Goal: Task Accomplishment & Management: Complete application form

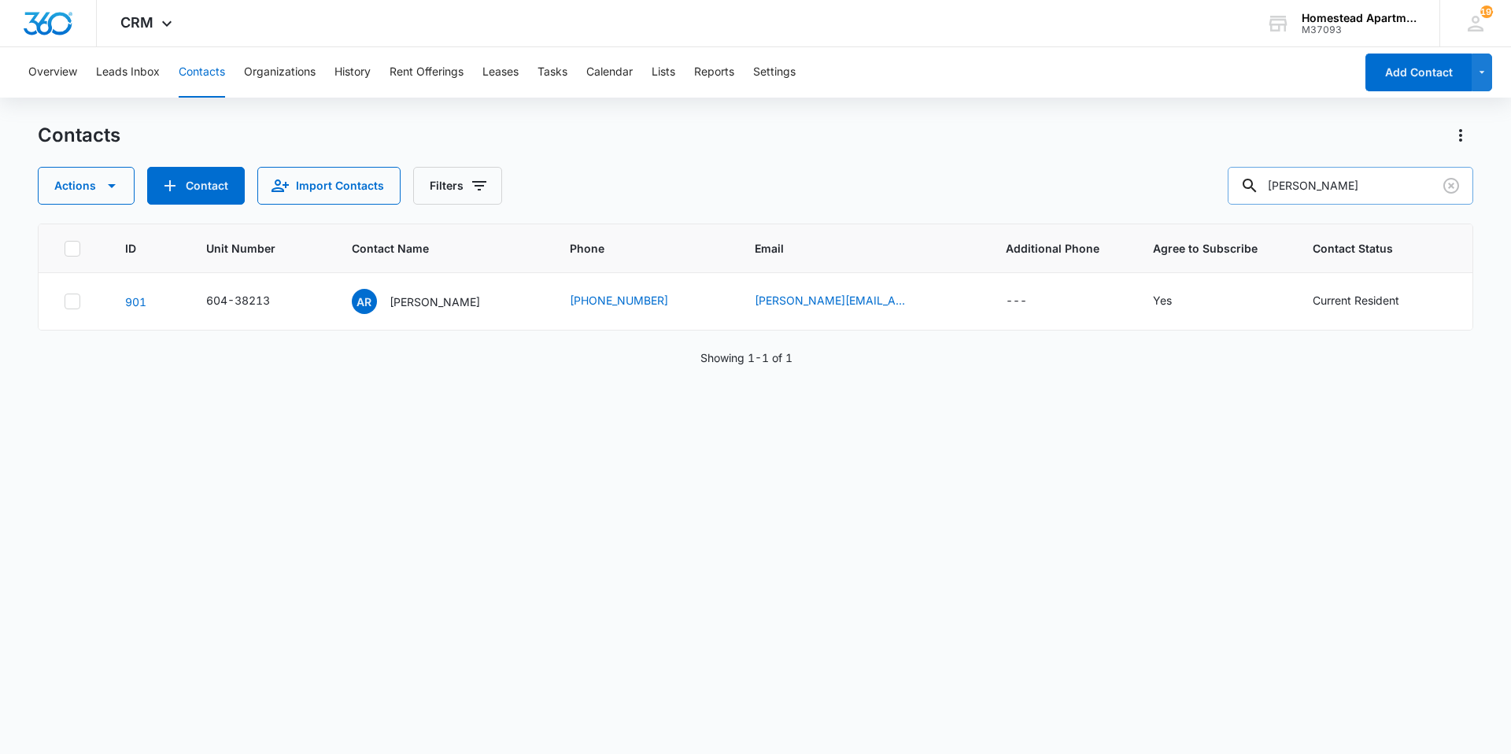
drag, startPoint x: 1382, startPoint y: 196, endPoint x: 1250, endPoint y: 200, distance: 131.5
click at [1250, 200] on input "[PERSON_NAME]" at bounding box center [1351, 186] width 246 height 38
click at [556, 68] on button "Tasks" at bounding box center [552, 72] width 30 height 50
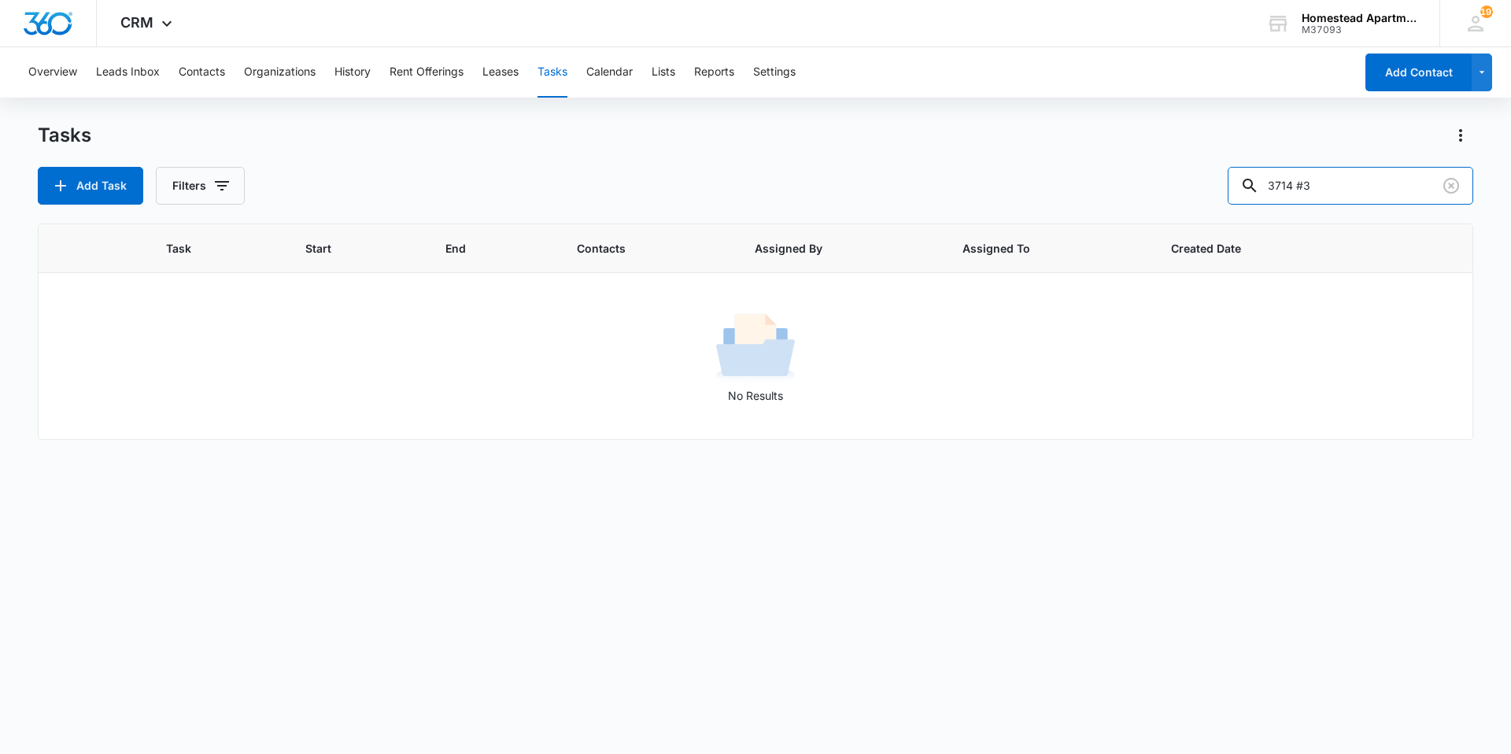
drag, startPoint x: 1341, startPoint y: 191, endPoint x: 1212, endPoint y: 190, distance: 129.1
click at [1212, 190] on div "Add Task Filters 3714 #3" at bounding box center [755, 186] width 1435 height 38
type input "3547"
click at [194, 79] on button "Contacts" at bounding box center [202, 72] width 46 height 50
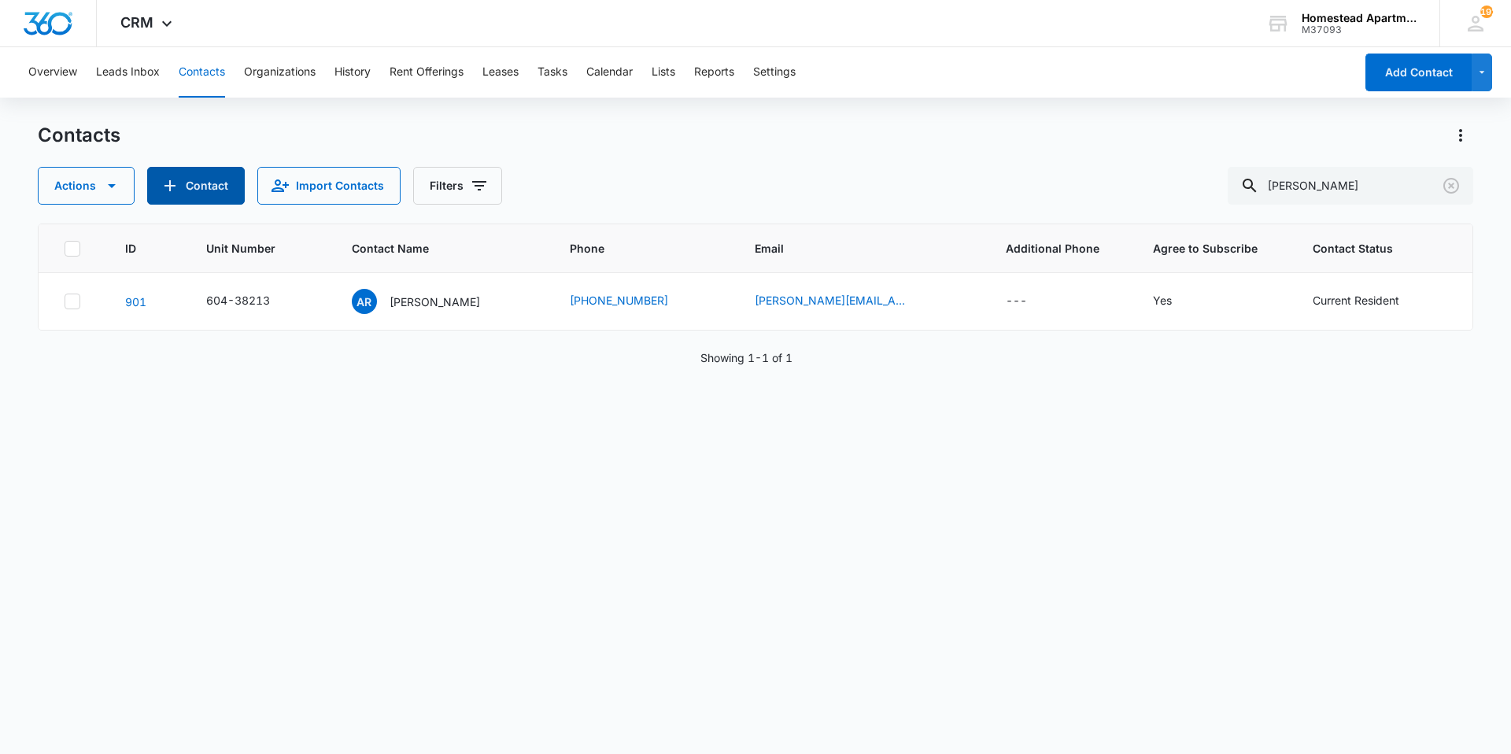
click at [195, 187] on button "Contact" at bounding box center [196, 186] width 98 height 38
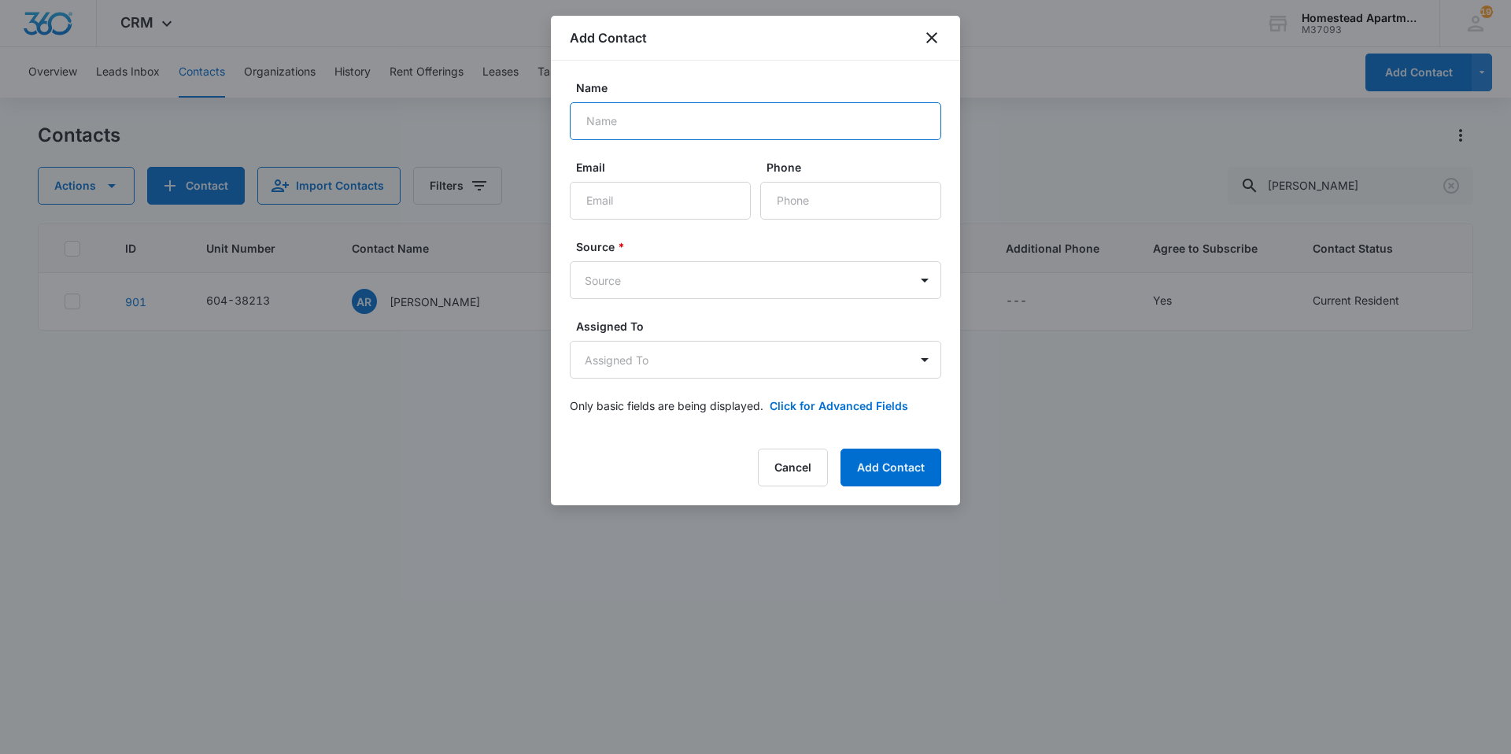
click at [601, 130] on input "Name" at bounding box center [755, 121] width 371 height 38
type input "[PERSON_NAME]"
click at [622, 188] on input "Email" at bounding box center [660, 201] width 181 height 38
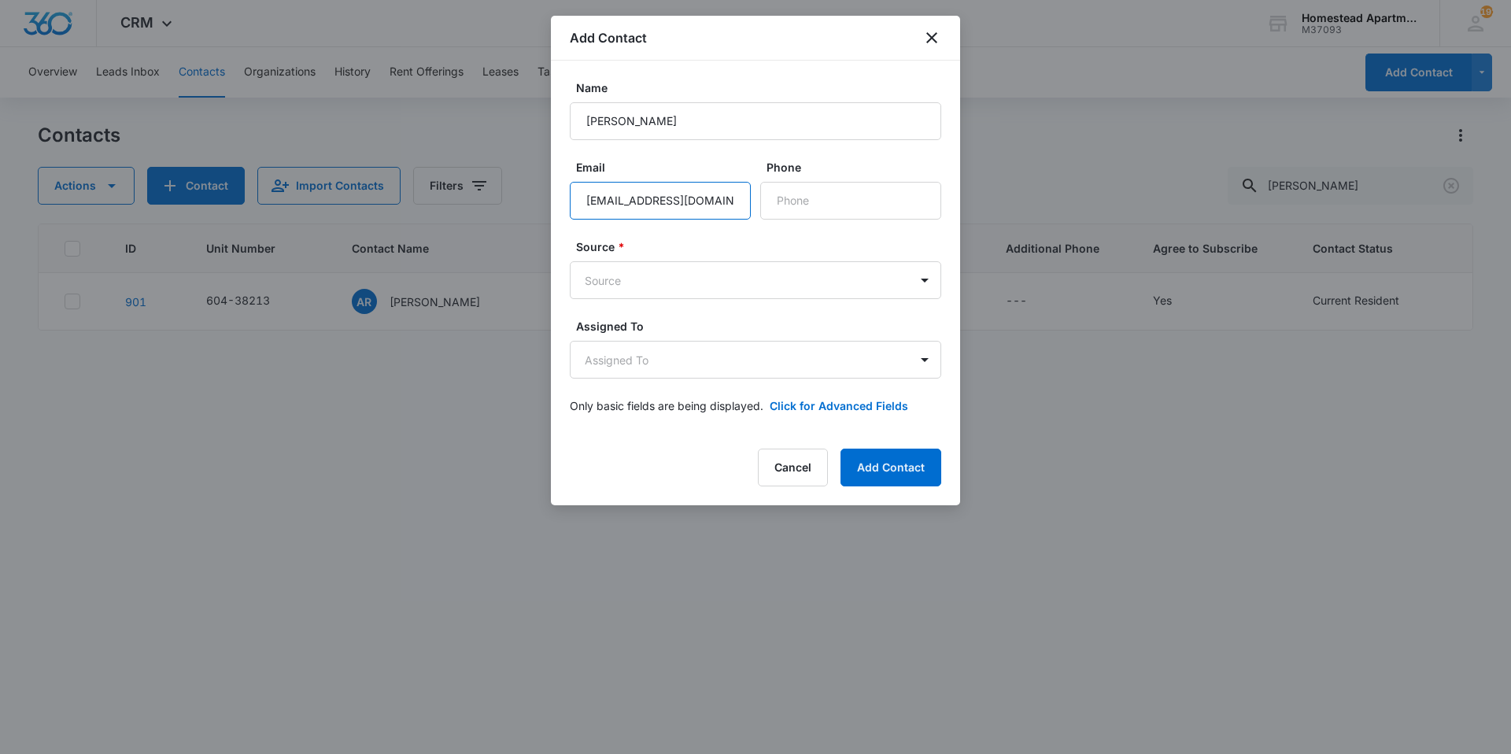
scroll to position [0, 5]
type input "[EMAIL_ADDRESS][DOMAIN_NAME]"
click at [848, 205] on input "Phone" at bounding box center [850, 201] width 181 height 38
type input "[PHONE_NUMBER]"
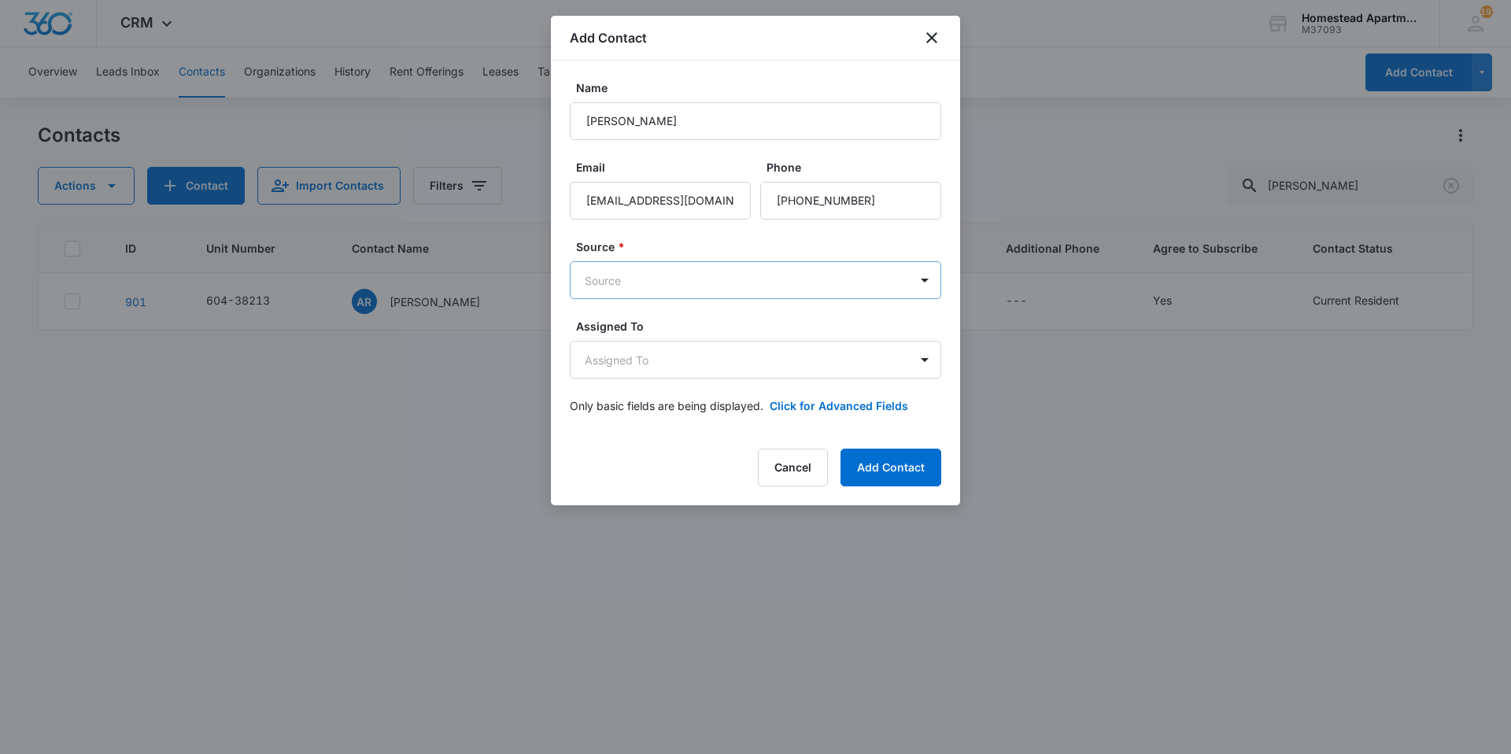
click at [773, 288] on body "CRM Apps Reputation Websites Forms CRM Email Social Content Intelligence Files …" at bounding box center [755, 377] width 1511 height 754
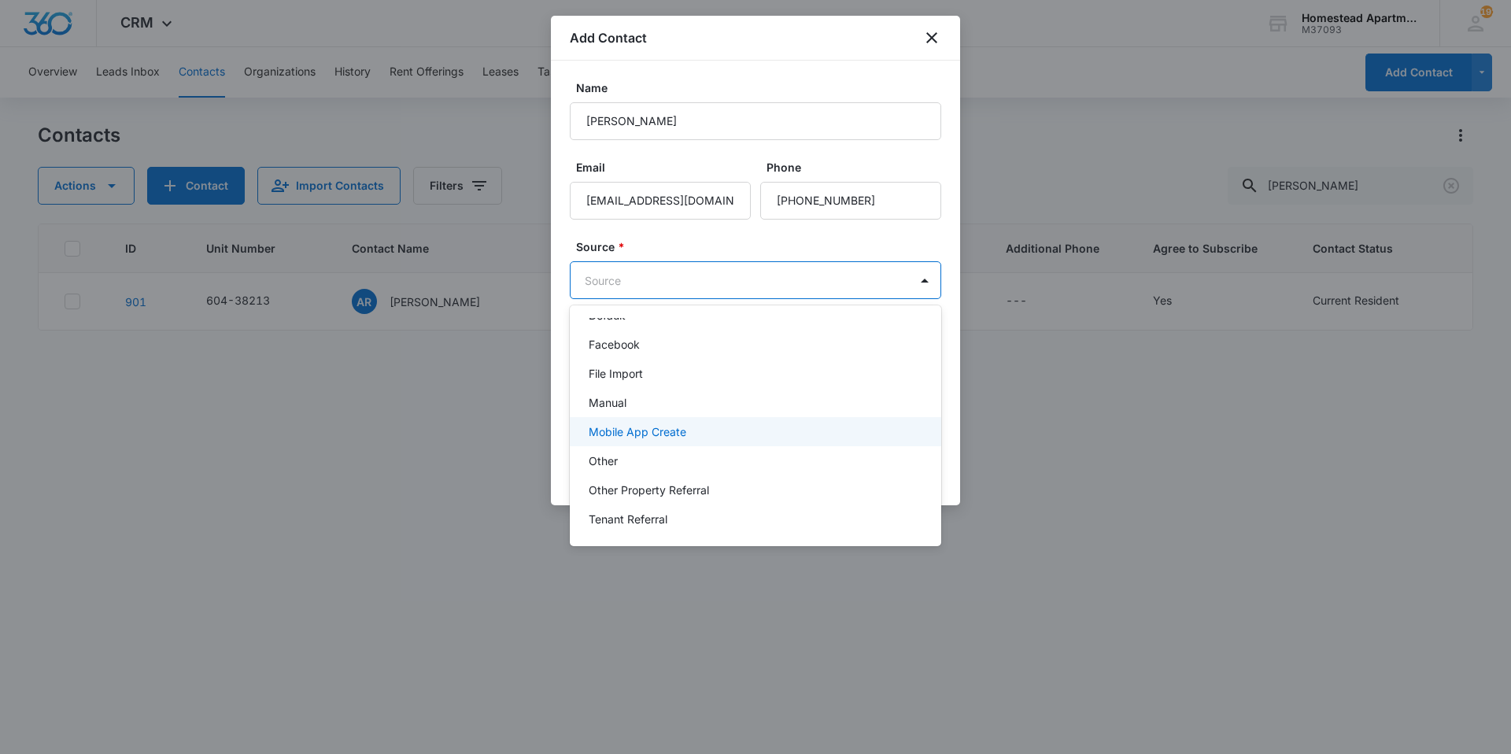
scroll to position [111, 0]
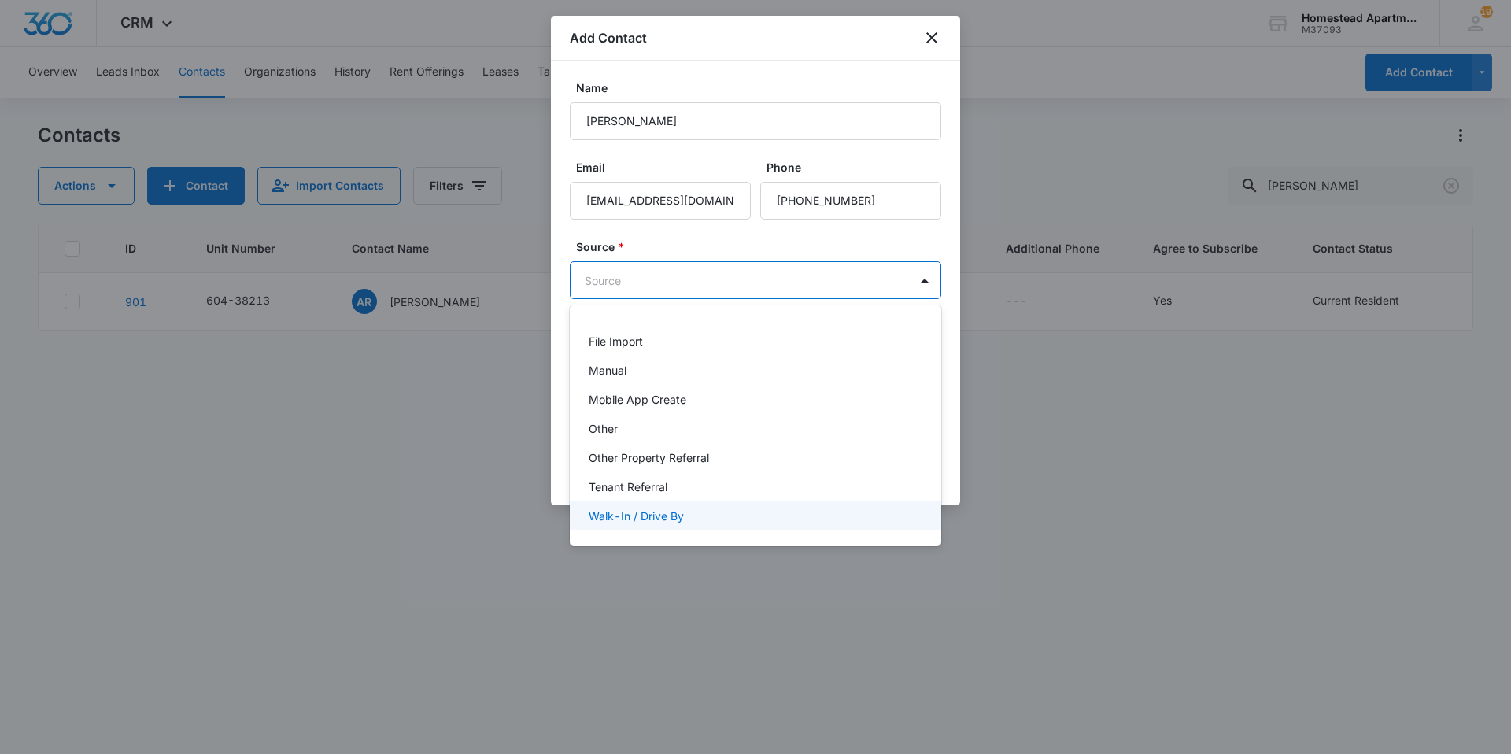
click at [634, 515] on p "Walk-In / Drive By" at bounding box center [636, 516] width 95 height 17
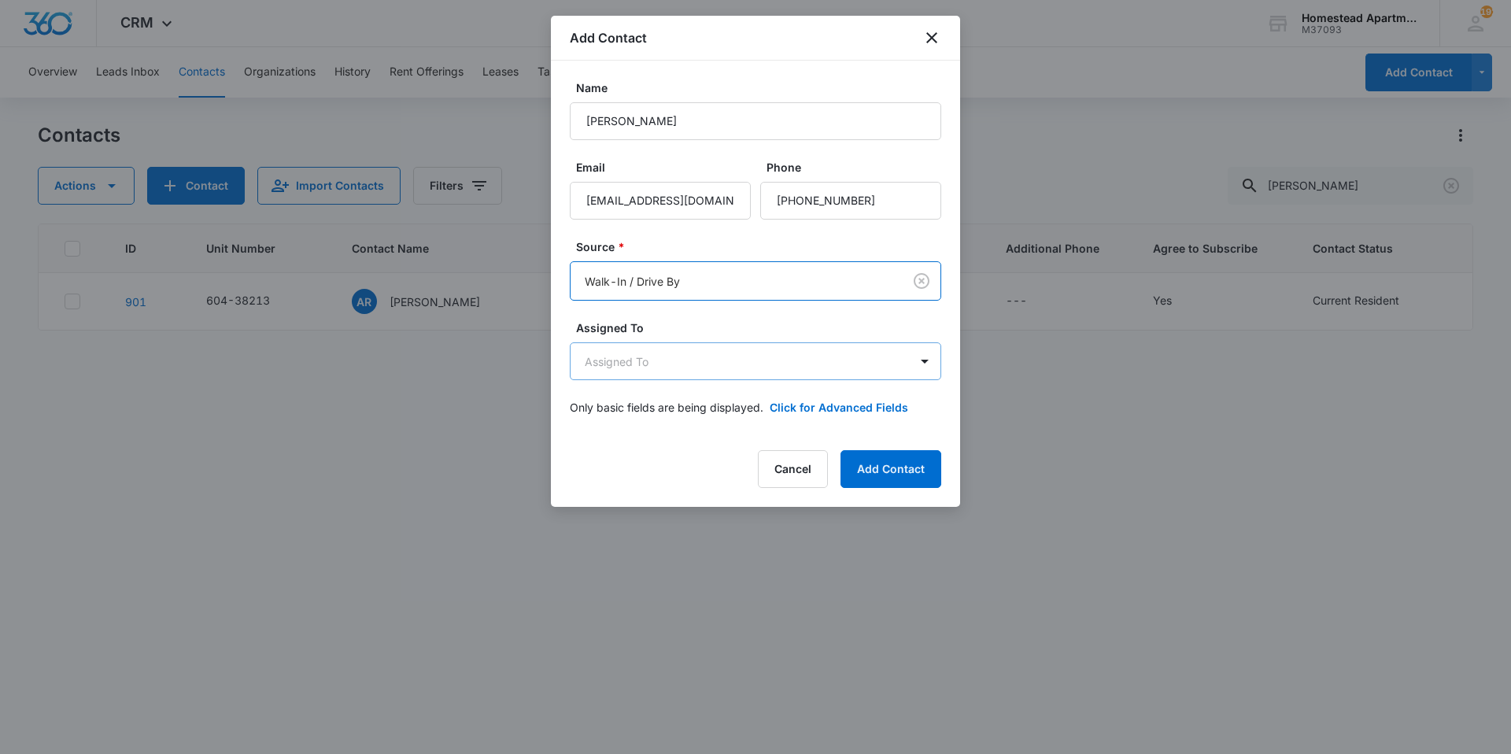
click at [650, 362] on body "CRM Apps Reputation Websites Forms CRM Email Social Content Intelligence Files …" at bounding box center [755, 377] width 1511 height 754
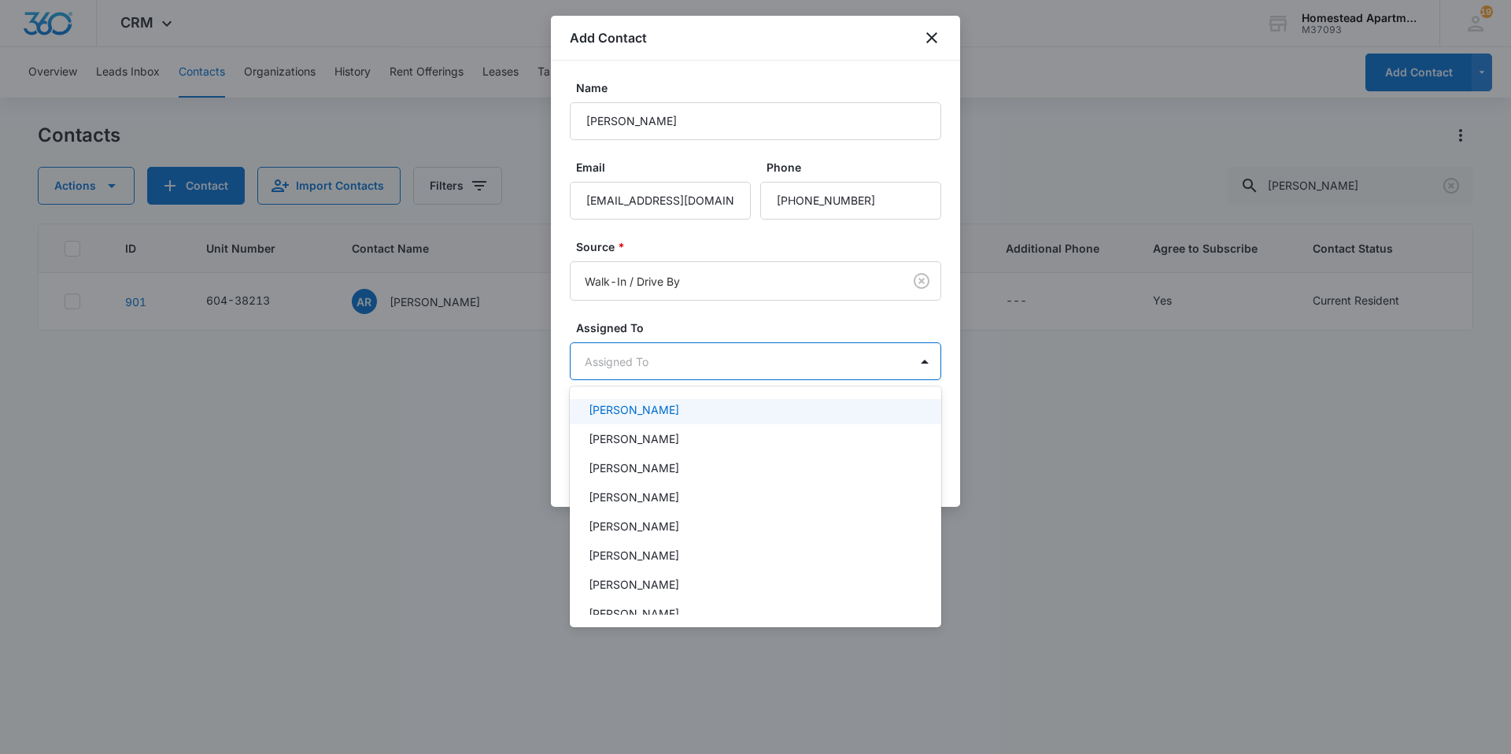
scroll to position [157, 0]
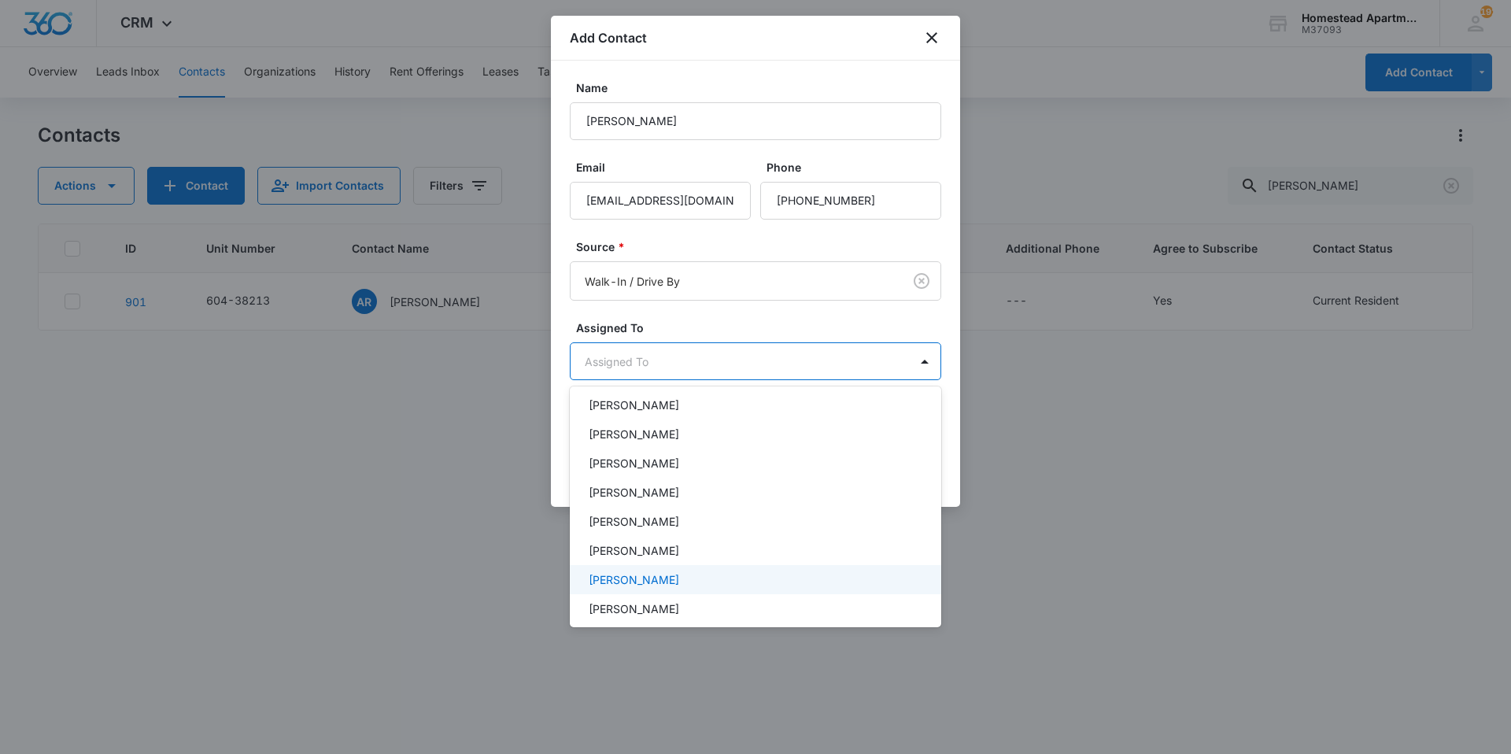
click at [656, 574] on p "[PERSON_NAME]" at bounding box center [634, 579] width 90 height 17
click at [1102, 586] on div at bounding box center [755, 377] width 1511 height 754
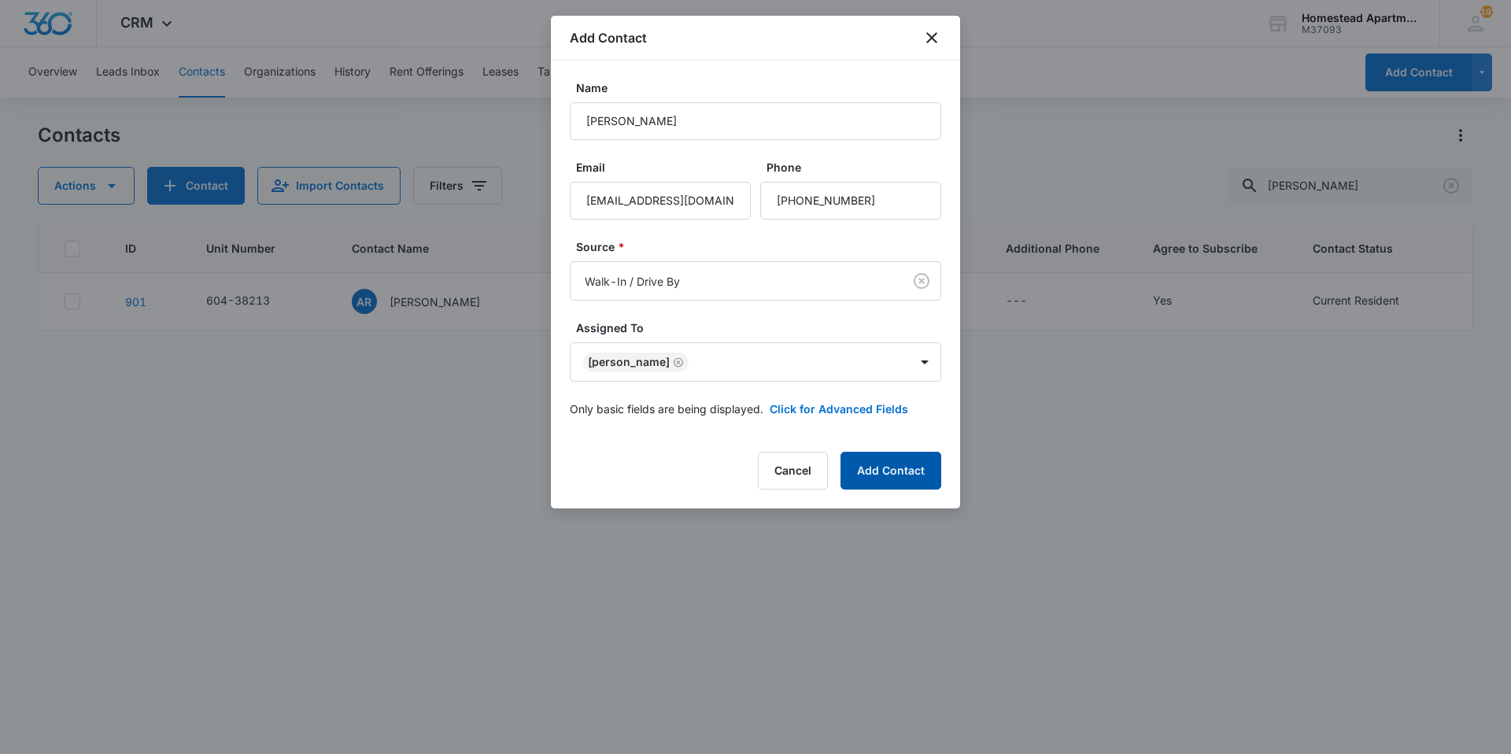
click at [916, 482] on button "Add Contact" at bounding box center [890, 471] width 101 height 38
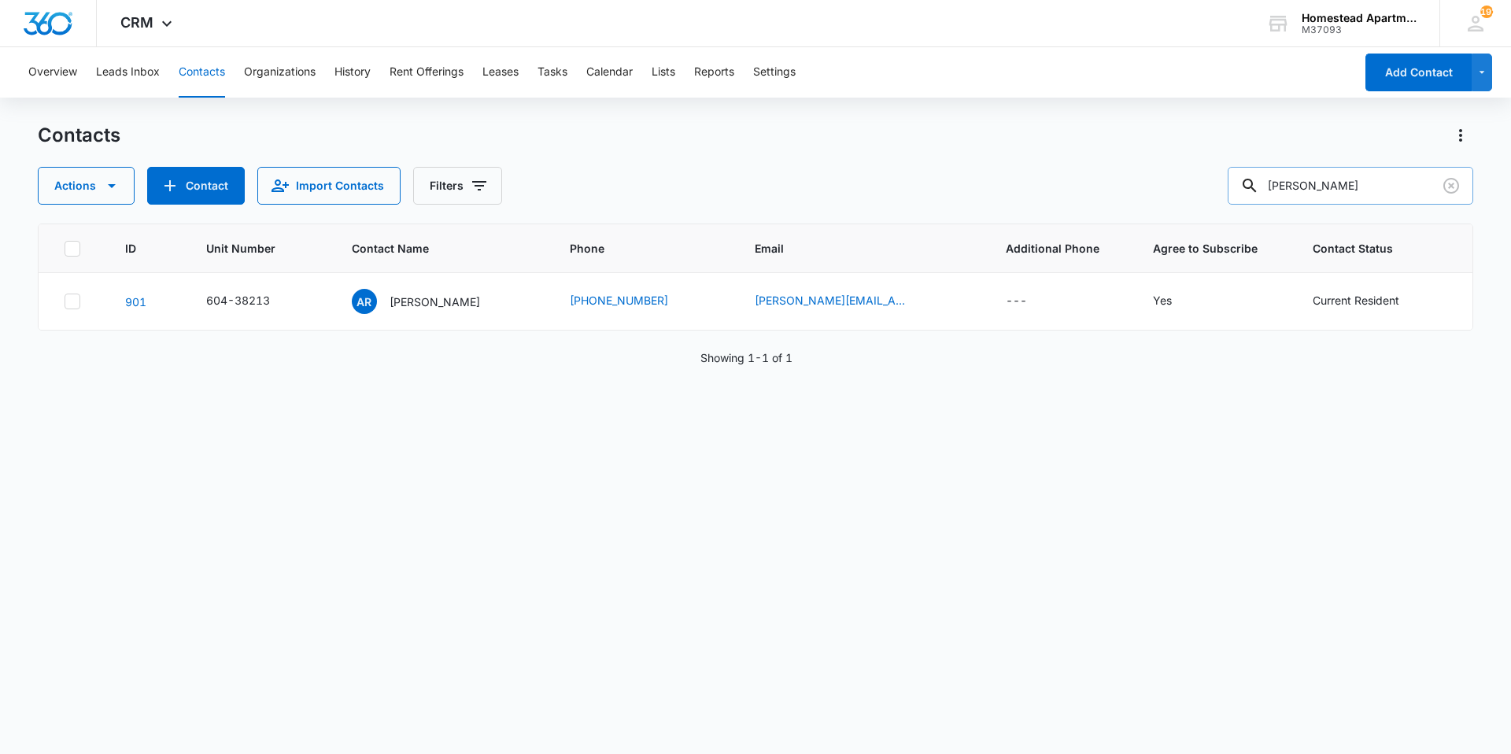
drag, startPoint x: 1353, startPoint y: 185, endPoint x: 1253, endPoint y: 194, distance: 99.5
click at [1253, 194] on div "[PERSON_NAME]" at bounding box center [1351, 186] width 246 height 38
click at [213, 192] on button "Contact" at bounding box center [196, 186] width 98 height 38
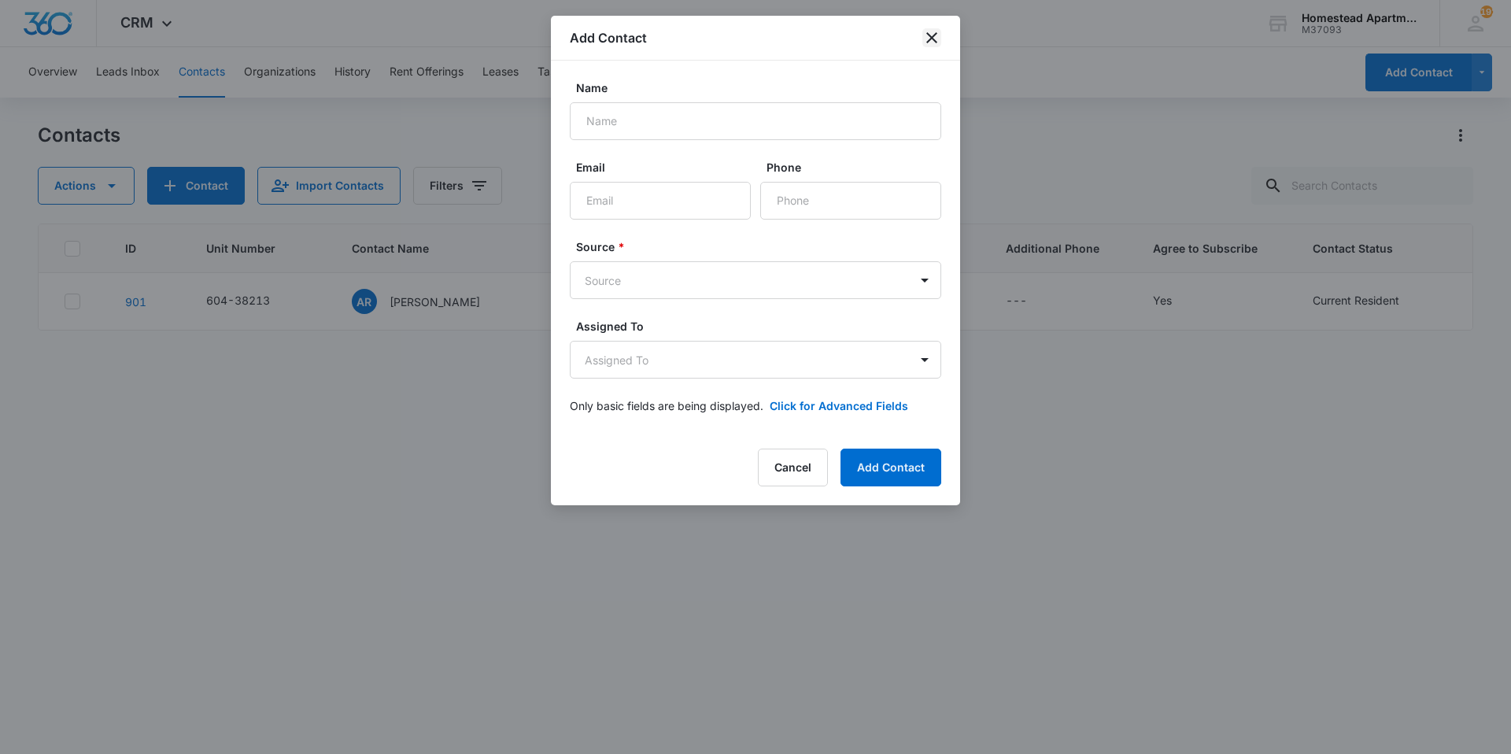
click at [927, 35] on icon "close" at bounding box center [931, 37] width 19 height 19
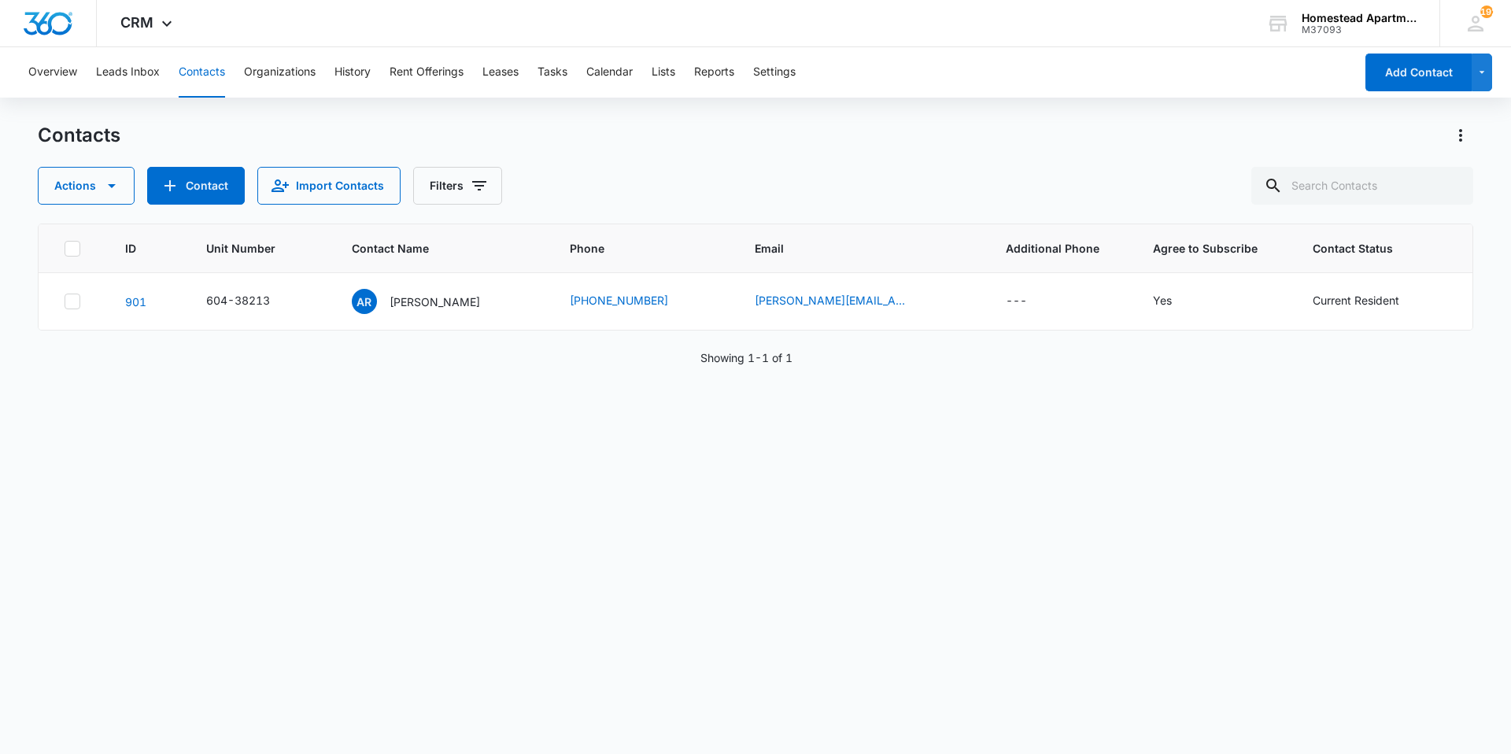
click at [198, 72] on button "Contacts" at bounding box center [202, 72] width 46 height 50
